Goal: Browse casually: Explore the website without a specific task or goal

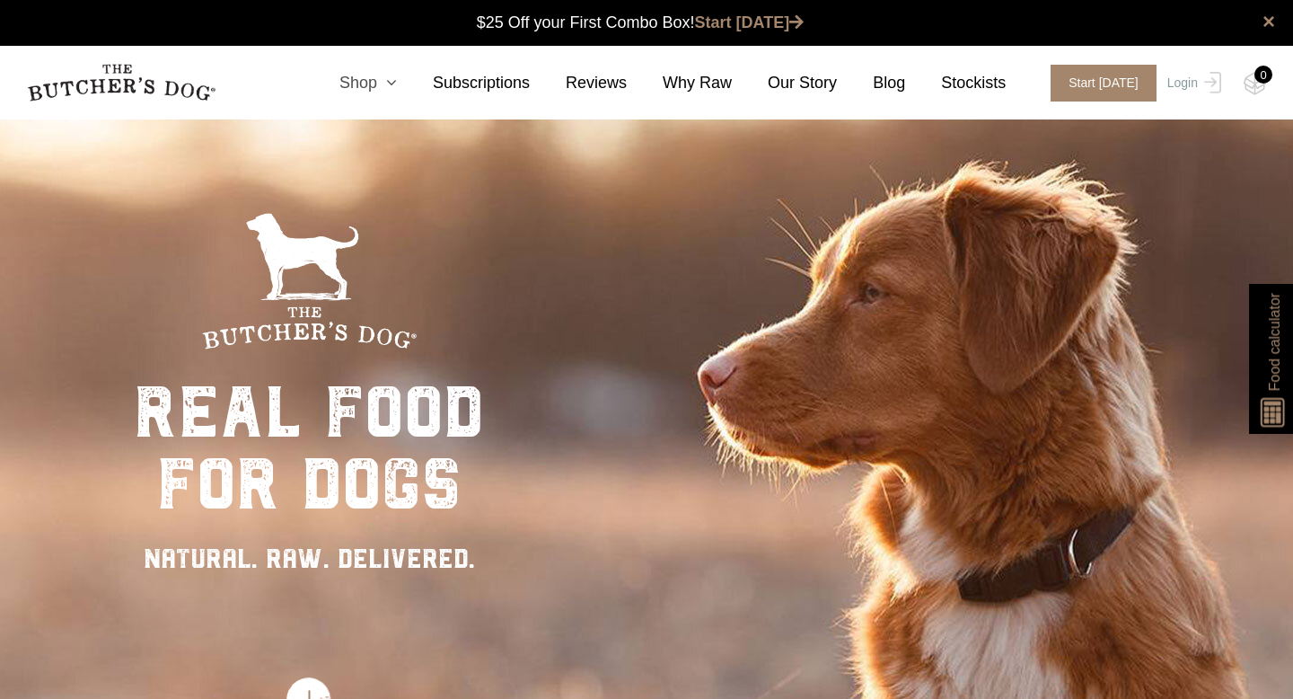
click at [379, 81] on link "Shop" at bounding box center [349, 83] width 93 height 24
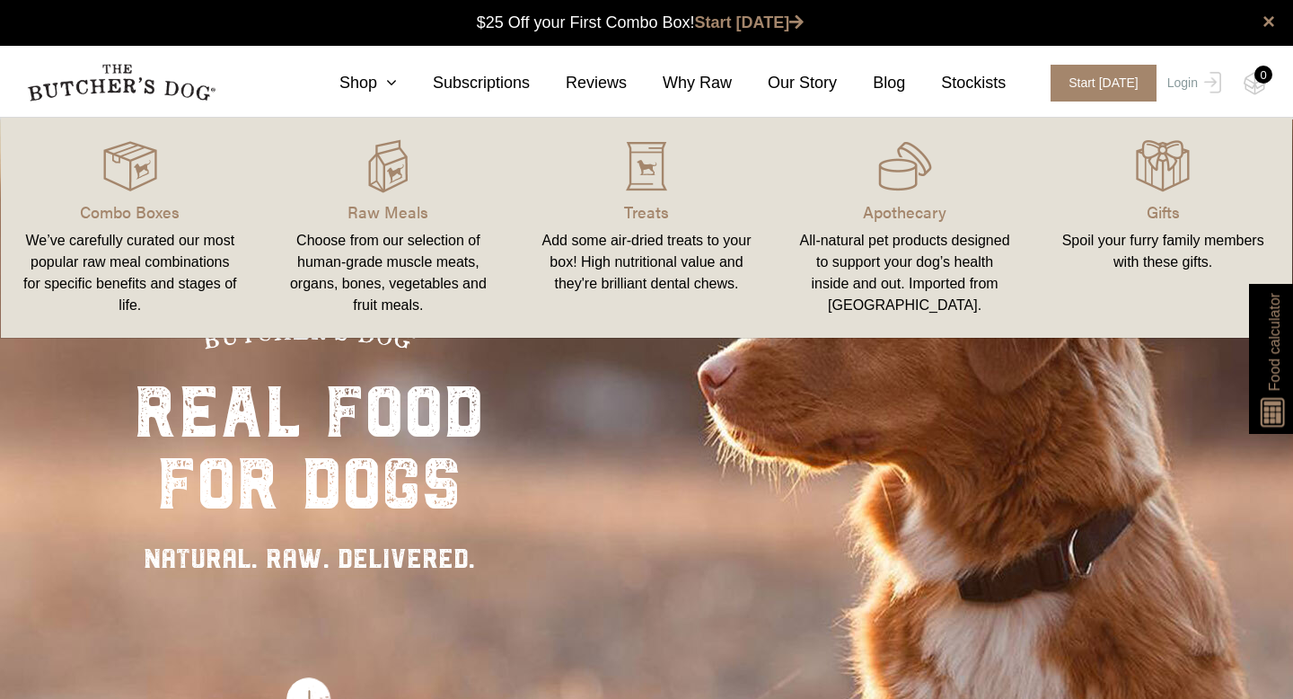
click at [409, 280] on div "Choose from our selection of human-grade muscle meats, organs, bones, vegetable…" at bounding box center [388, 273] width 215 height 86
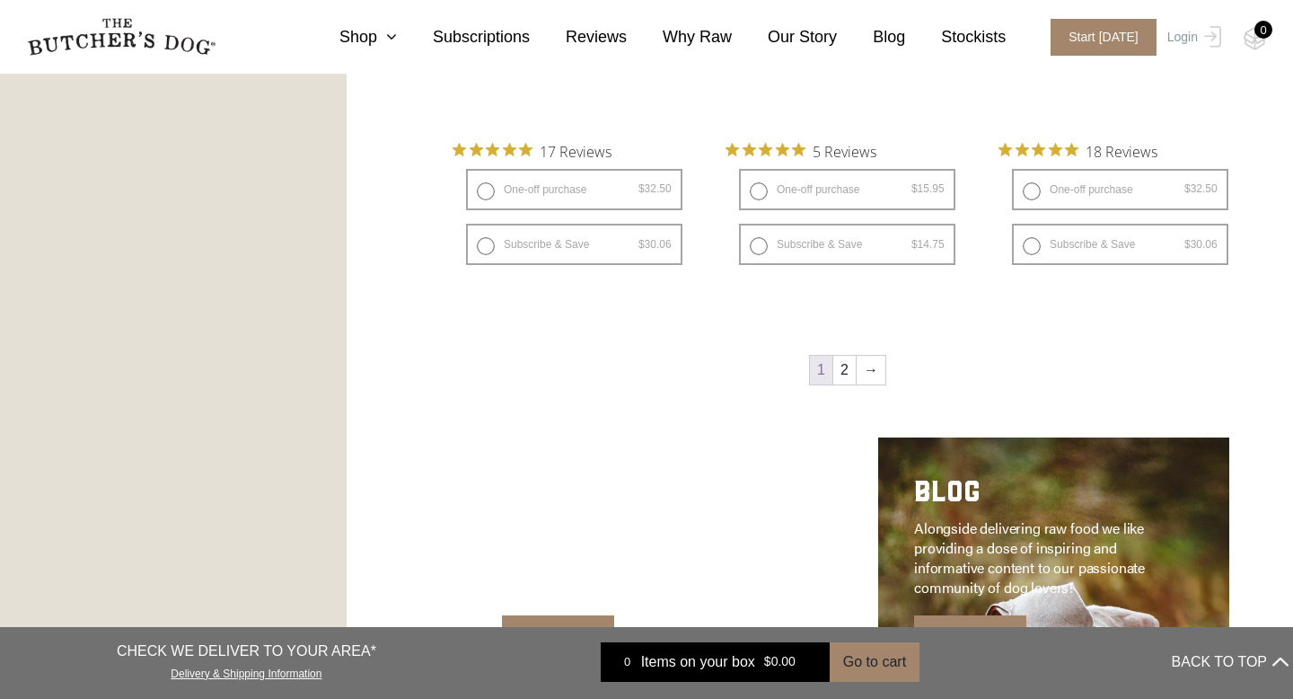
scroll to position [2422, 0]
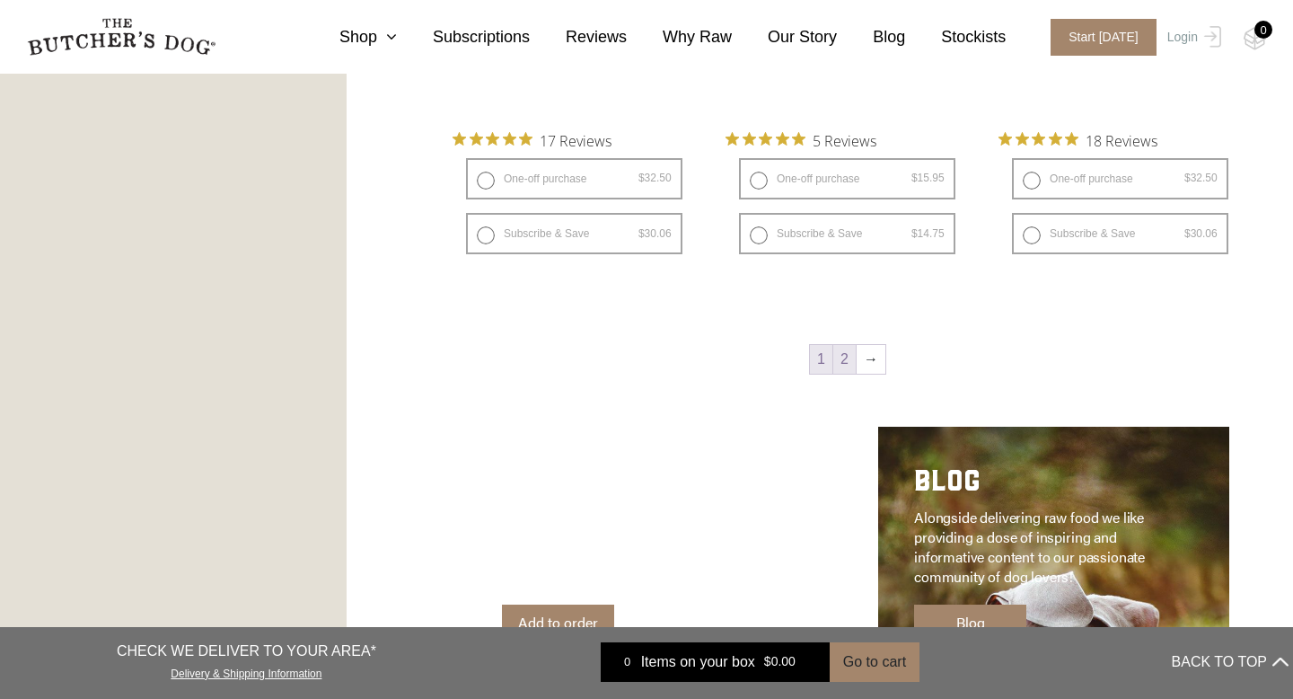
click at [841, 360] on link "2" at bounding box center [844, 359] width 22 height 29
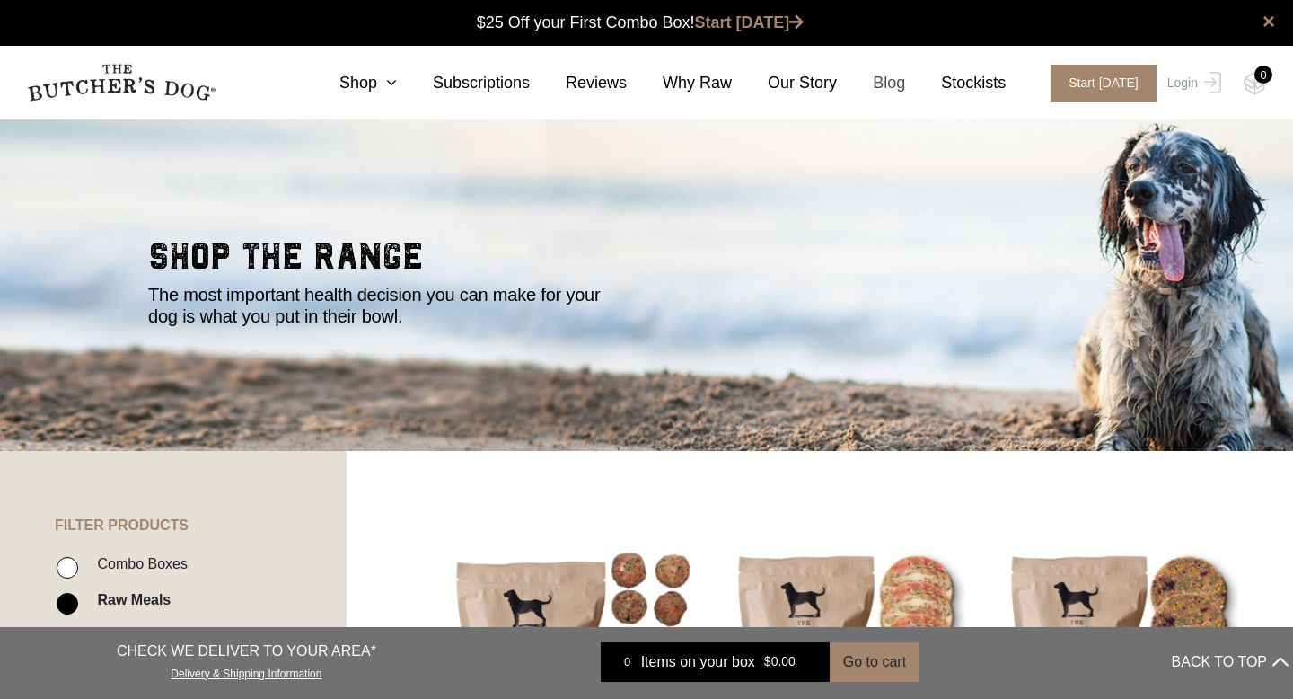
click at [901, 82] on link "Blog" at bounding box center [871, 83] width 68 height 24
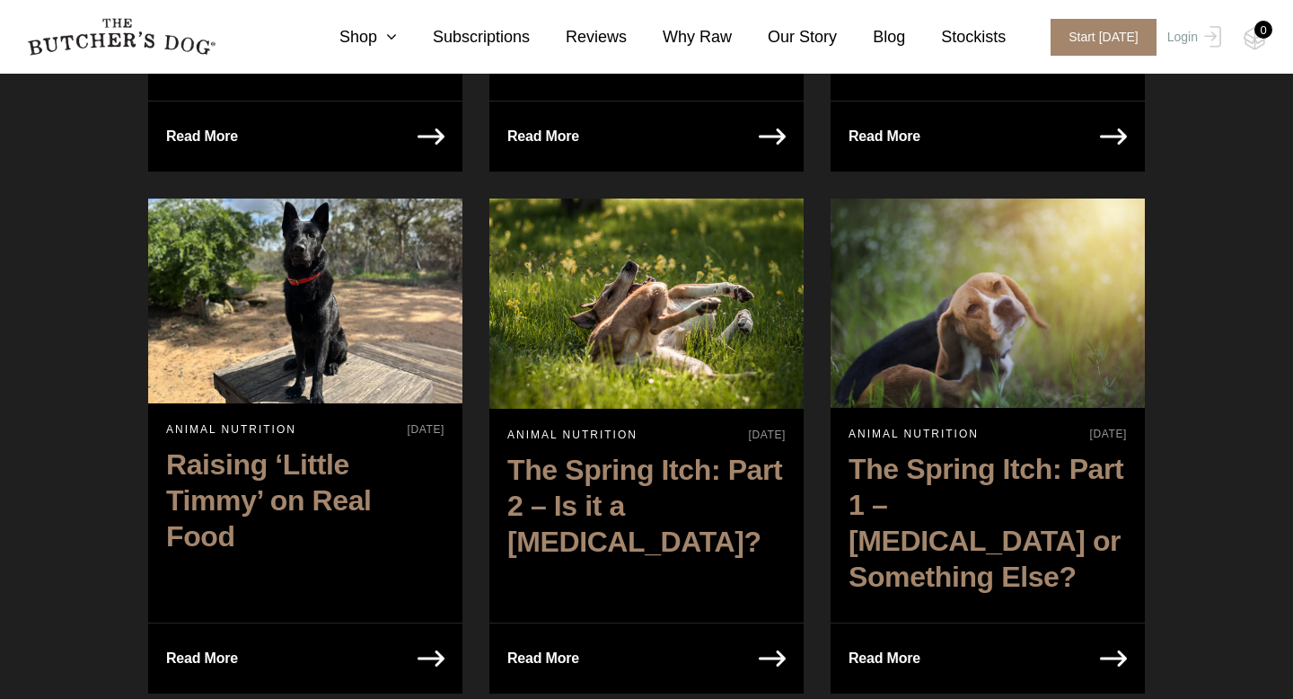
scroll to position [1269, 0]
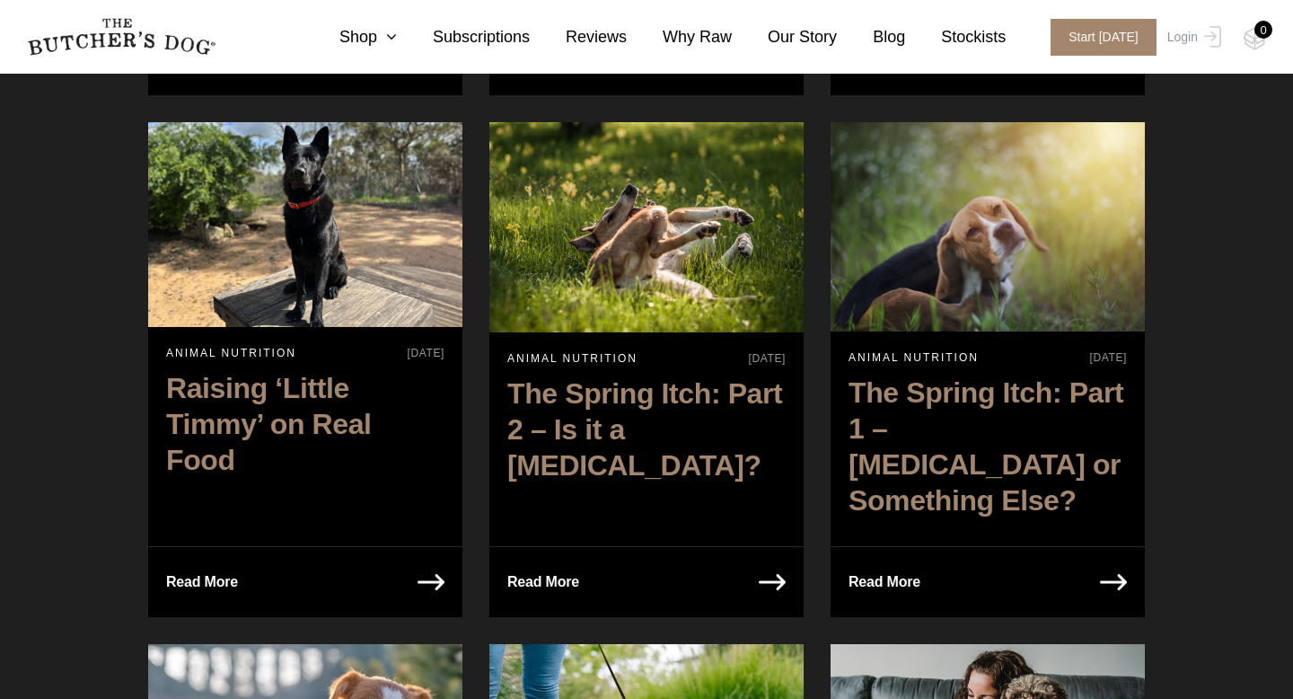
click at [308, 361] on h2 "Raising ‘Little Timmy’ on Real Food" at bounding box center [305, 428] width 314 height 135
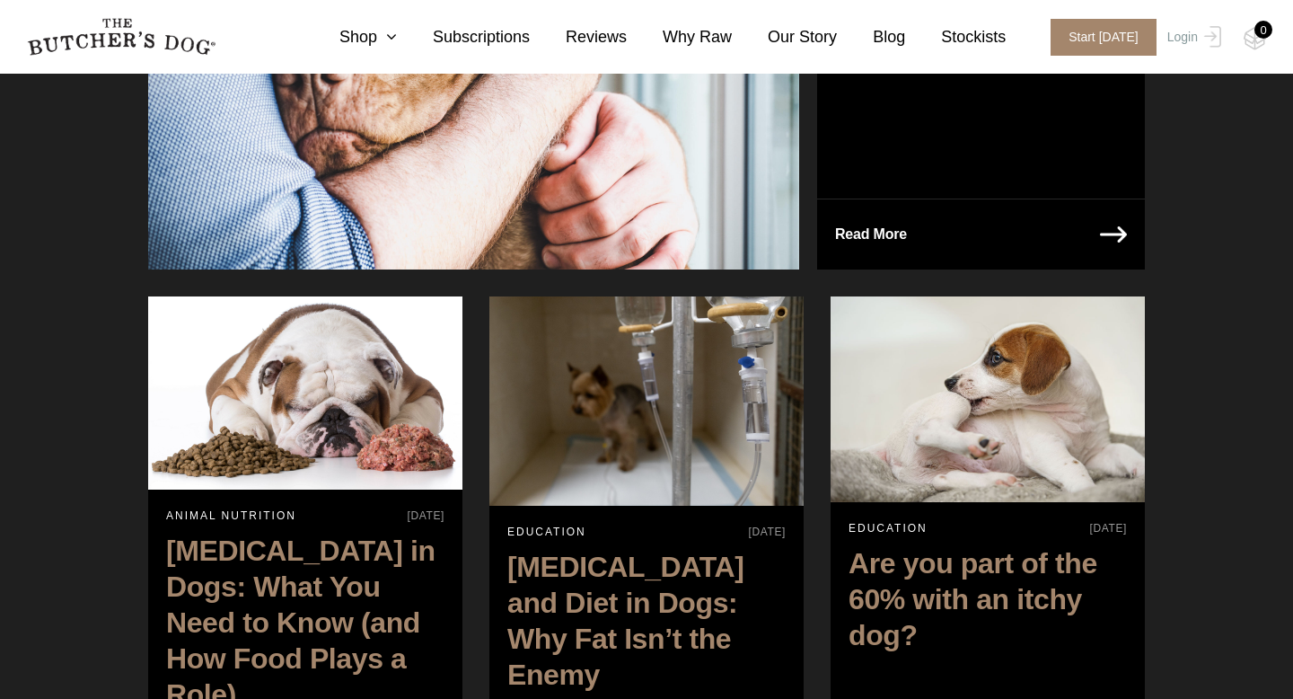
scroll to position [395, 0]
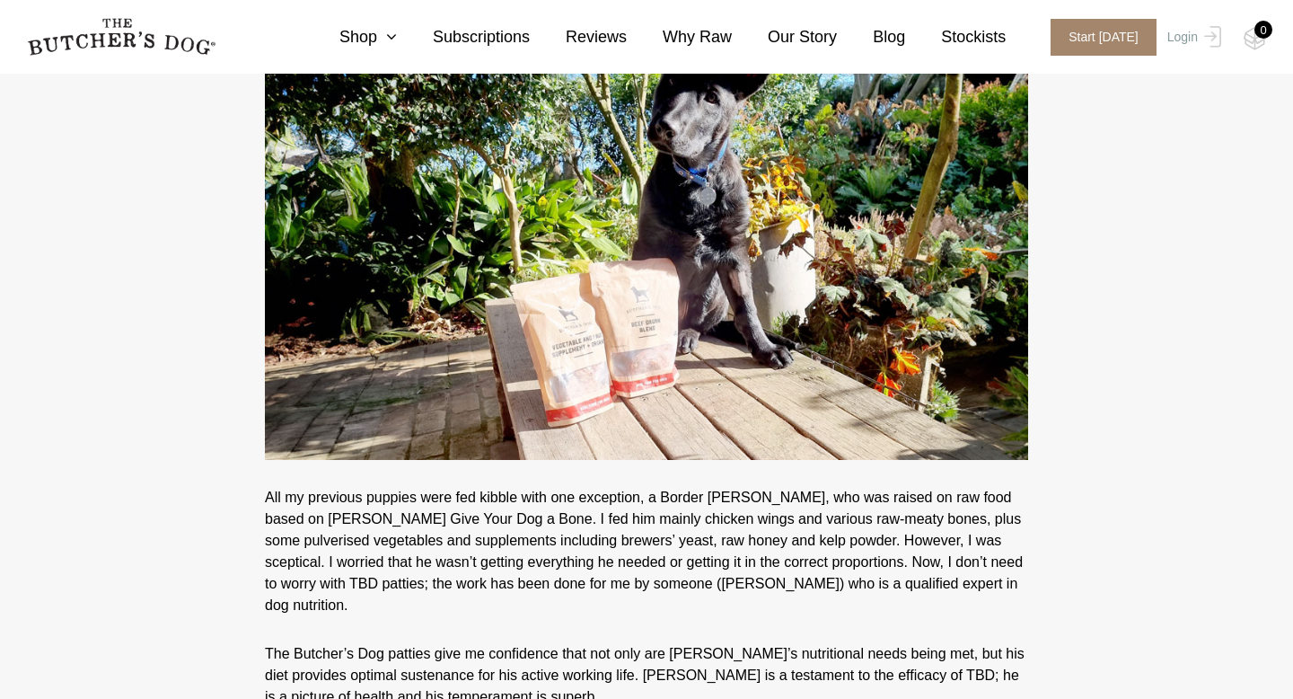
scroll to position [1824, 0]
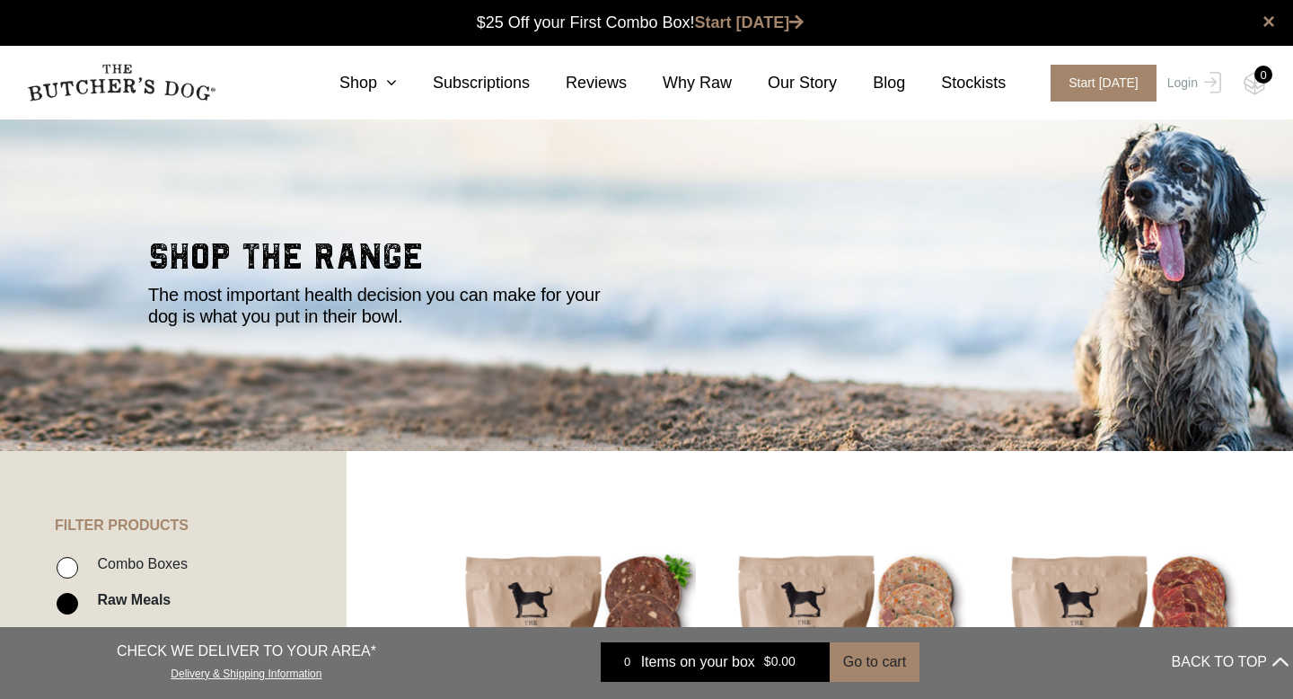
scroll to position [1, 0]
